Goal: Navigation & Orientation: Find specific page/section

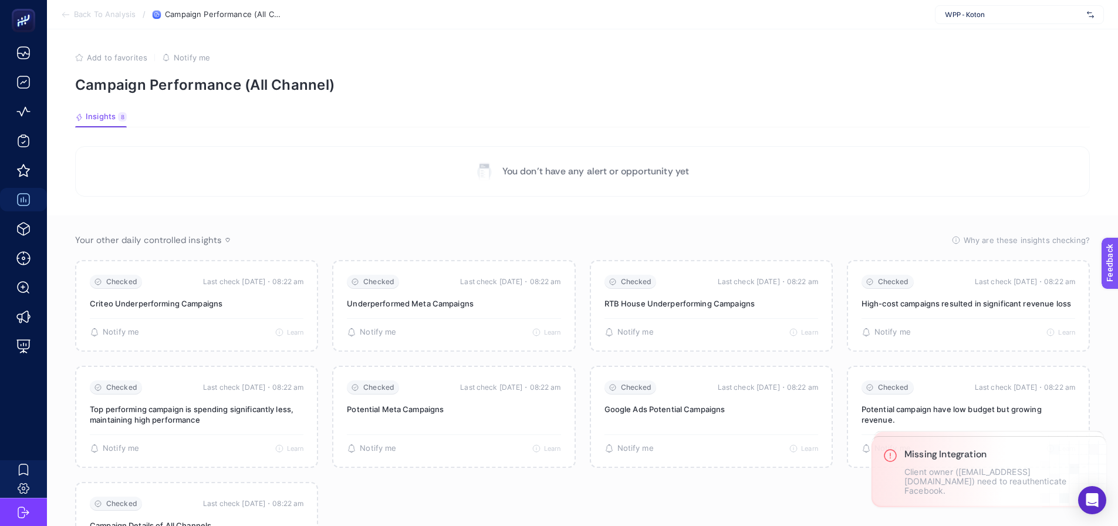
click at [203, 214] on section "You don’t have any alert or opportunity yet Your other daily controlled insight…" at bounding box center [582, 367] width 1015 height 443
click at [825, 210] on section "You don’t have any alert or opportunity yet Your other daily controlled insight…" at bounding box center [582, 367] width 1015 height 443
click at [811, 185] on section "You don’t have any alert or opportunity yet" at bounding box center [582, 171] width 1015 height 50
click at [342, 161] on section "You don’t have any alert or opportunity yet" at bounding box center [582, 171] width 1015 height 50
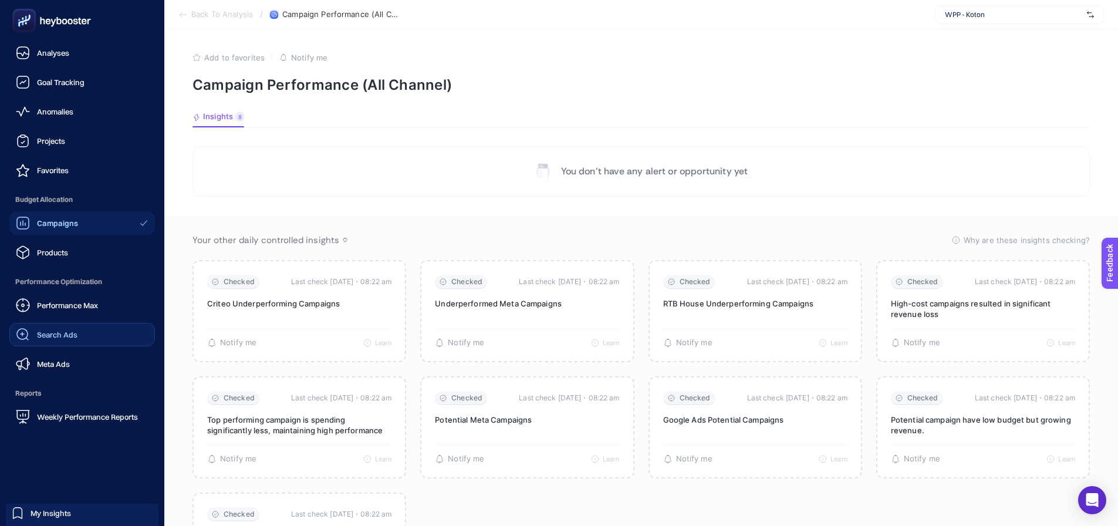
click at [49, 329] on div "Search Ads" at bounding box center [47, 335] width 62 height 14
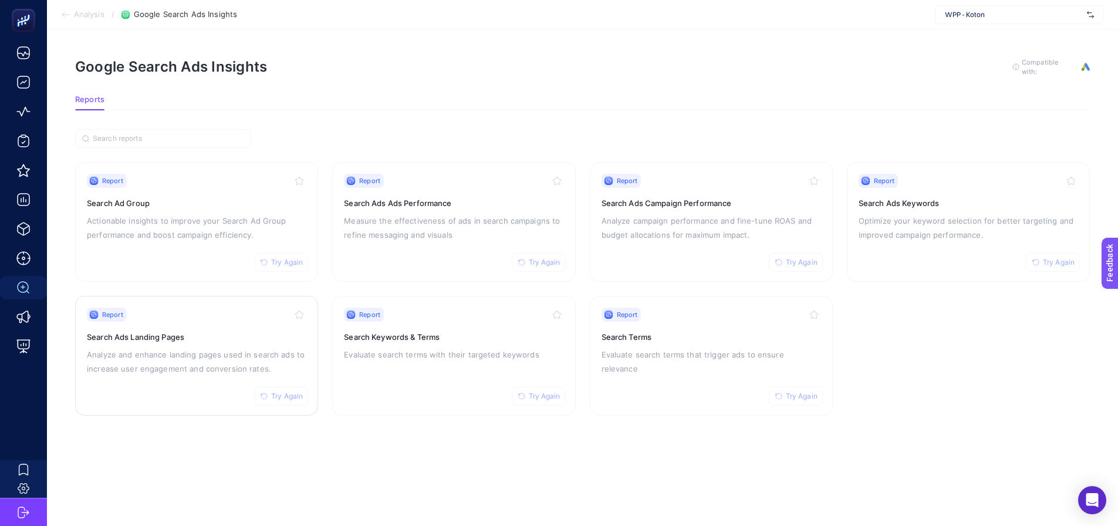
click at [220, 320] on div "Report Try Again Search Ads Landing Pages Analyze and enhance landing pages use…" at bounding box center [197, 356] width 220 height 96
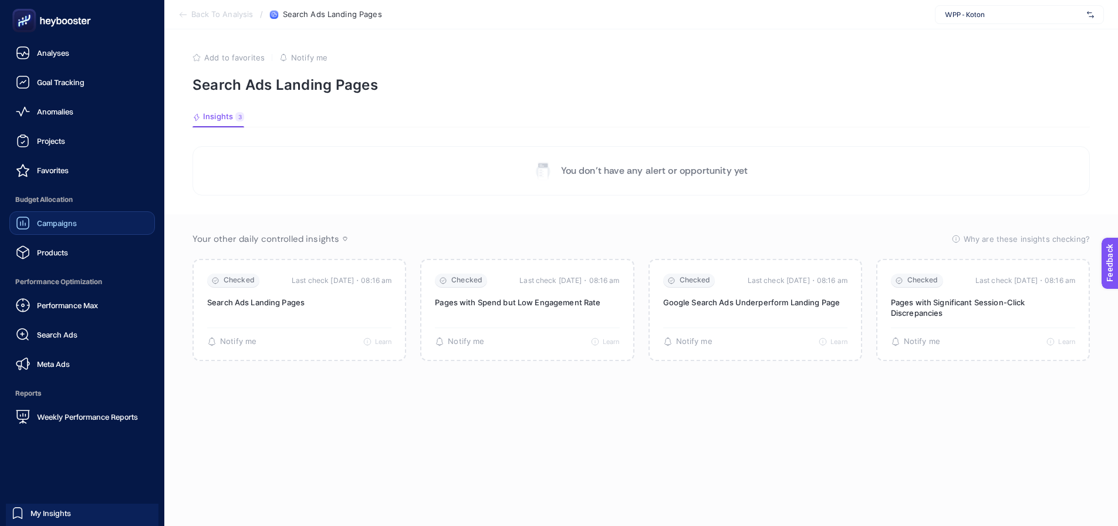
click at [77, 225] on link "Campaigns" at bounding box center [82, 222] width 146 height 23
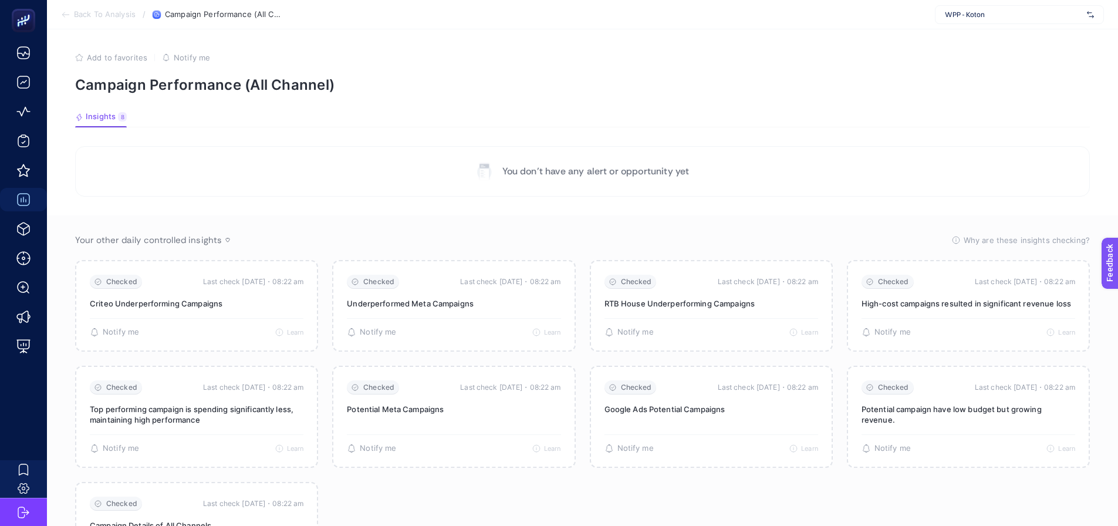
click at [346, 172] on section "You don’t have any alert or opportunity yet" at bounding box center [582, 171] width 1015 height 50
click at [587, 235] on div "Your other daily controlled insights Why are these insights checking? These ins…" at bounding box center [582, 240] width 1015 height 12
click at [1032, 66] on section "Add to favorites false Notify me Campaign Performance (All Channel)" at bounding box center [582, 73] width 1015 height 41
click at [1008, 15] on span "WPP - Koton" at bounding box center [1013, 14] width 137 height 9
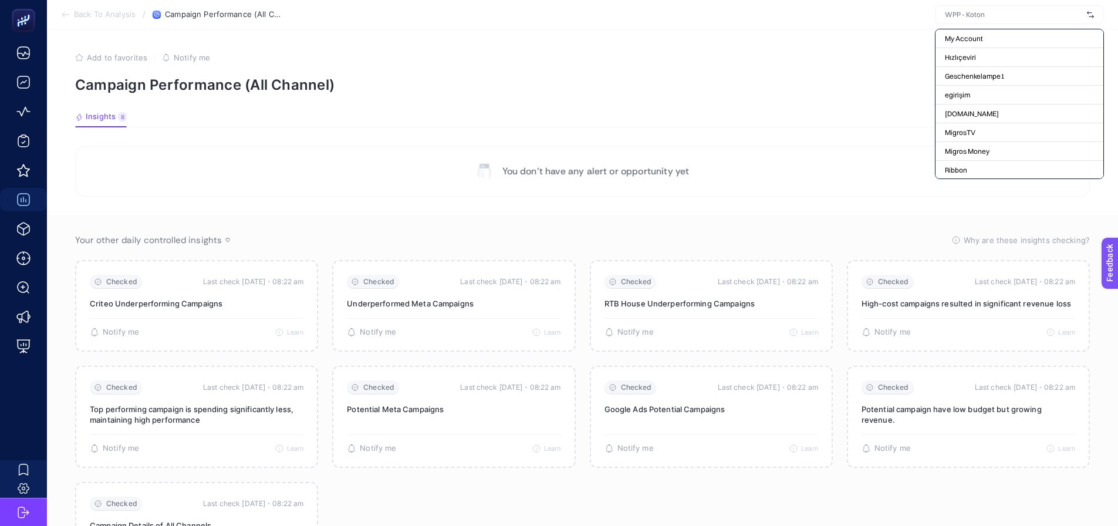
click at [896, 32] on article "Add to favorites false Notify me Campaign Performance (All Channel) Insights 8 …" at bounding box center [582, 320] width 1071 height 583
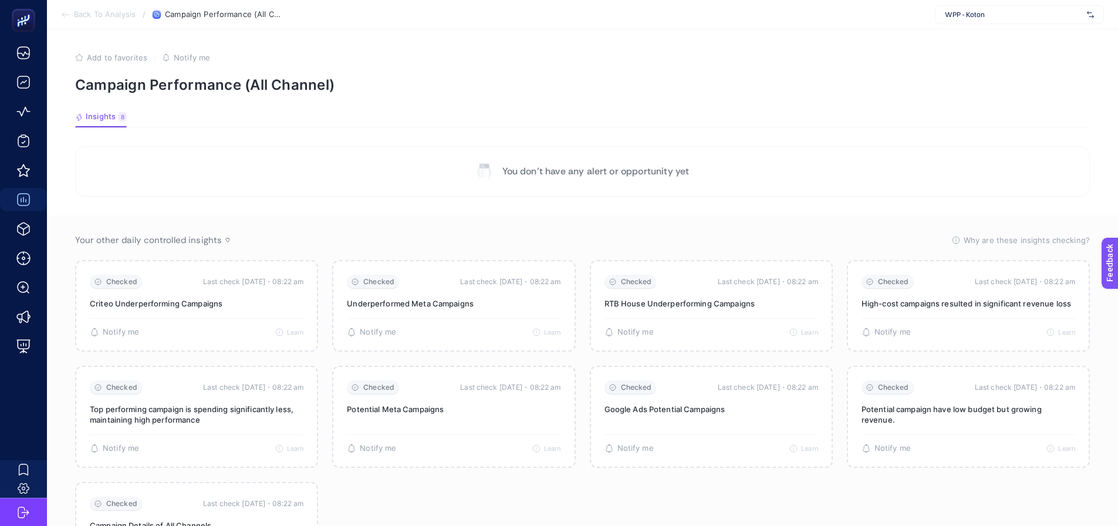
click at [970, 162] on section "You don’t have any alert or opportunity yet" at bounding box center [582, 171] width 1015 height 50
